Goal: Task Accomplishment & Management: Manage account settings

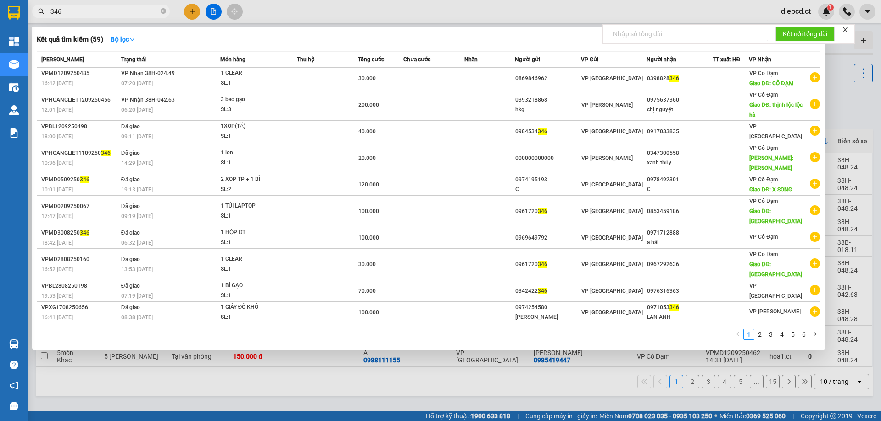
click at [794, 16] on div at bounding box center [440, 210] width 881 height 421
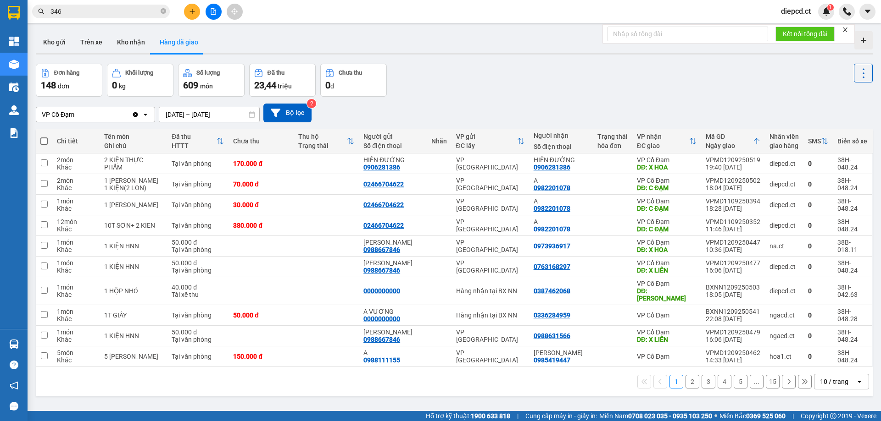
click at [792, 13] on span "diepcd.ct" at bounding box center [795, 11] width 44 height 11
click at [778, 29] on icon "login" at bounding box center [781, 29] width 6 height 6
